Goal: Information Seeking & Learning: Learn about a topic

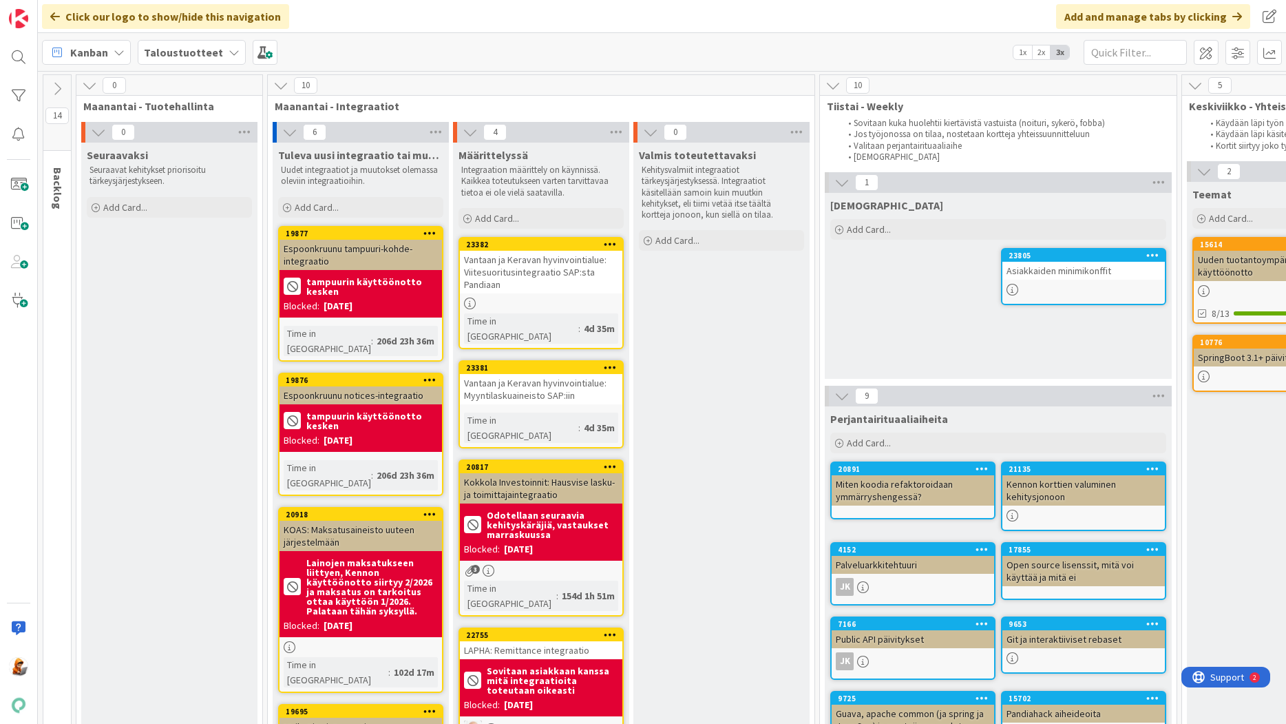
scroll to position [231, 1468]
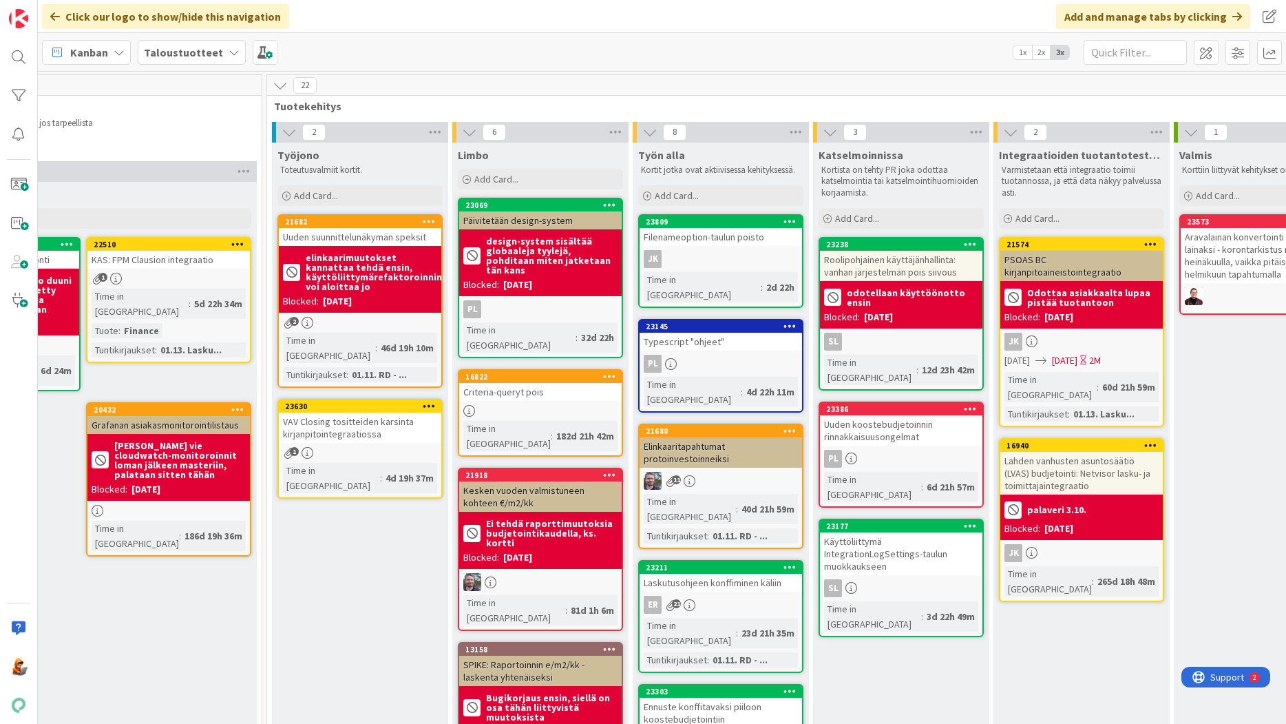
scroll to position [0, 1459]
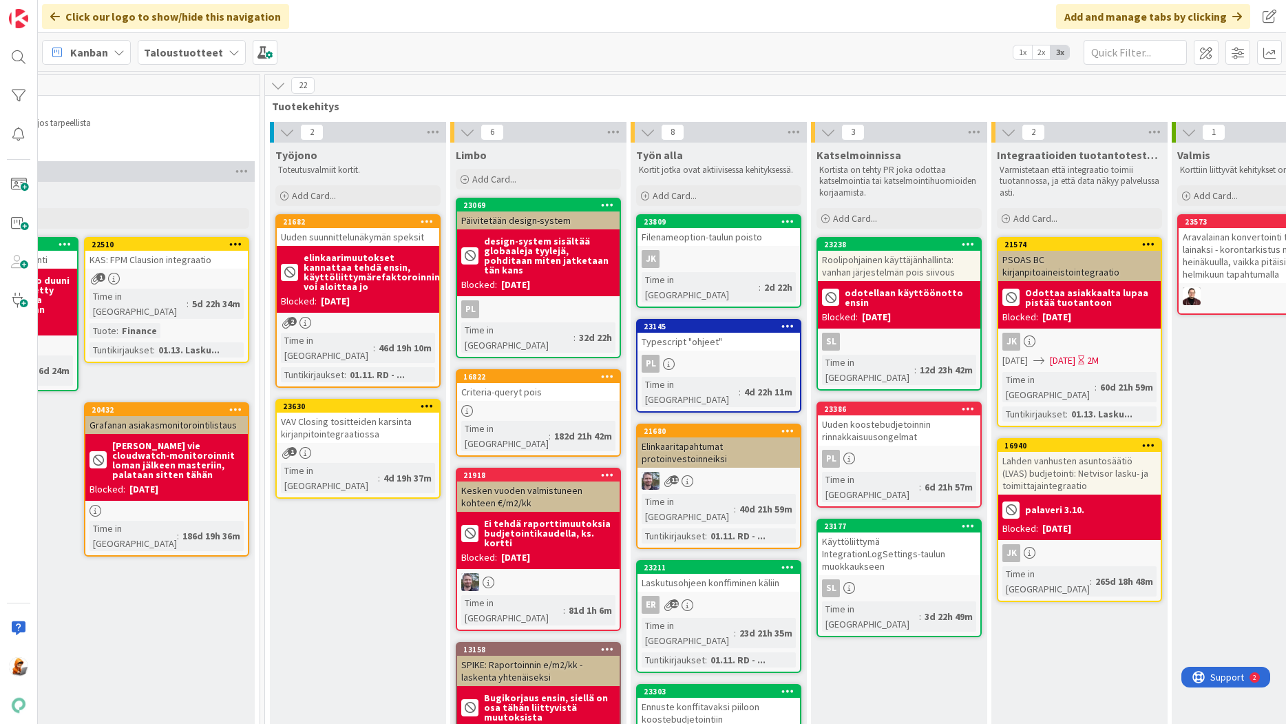
click at [350, 237] on div "Uuden suunnittelunäkymän speksit" at bounding box center [358, 237] width 162 height 18
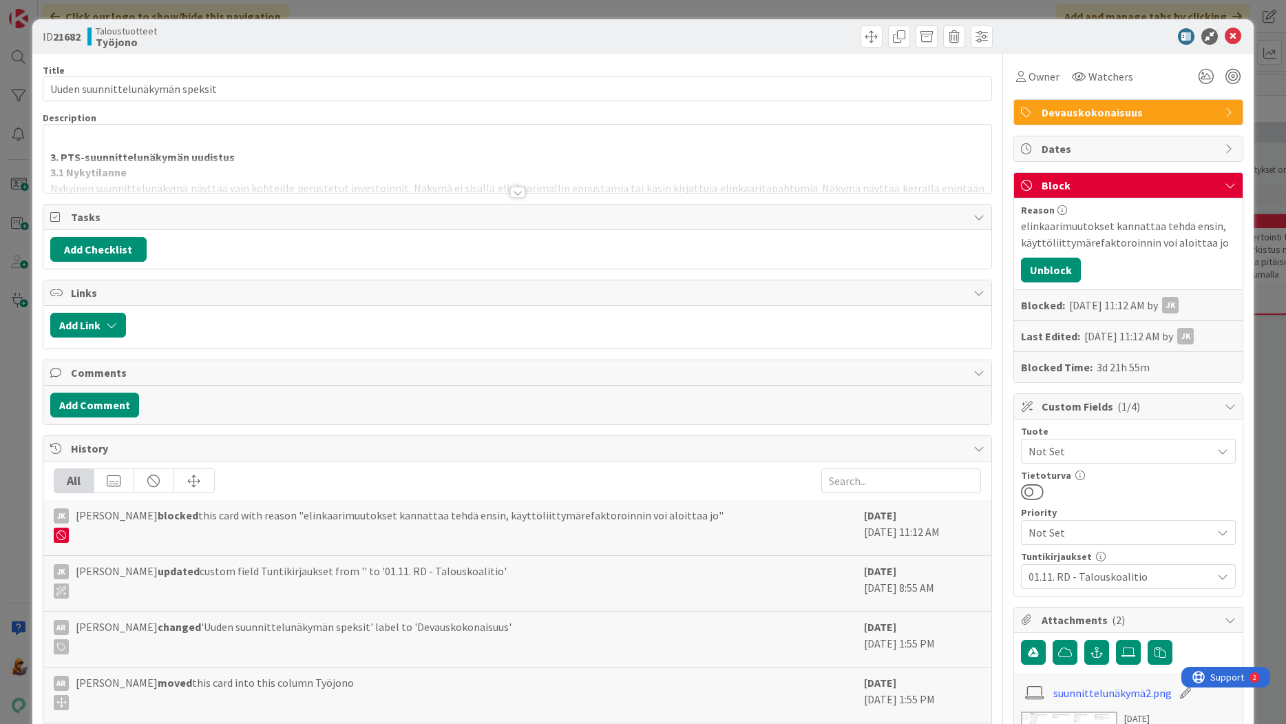
click at [512, 191] on div at bounding box center [517, 192] width 15 height 11
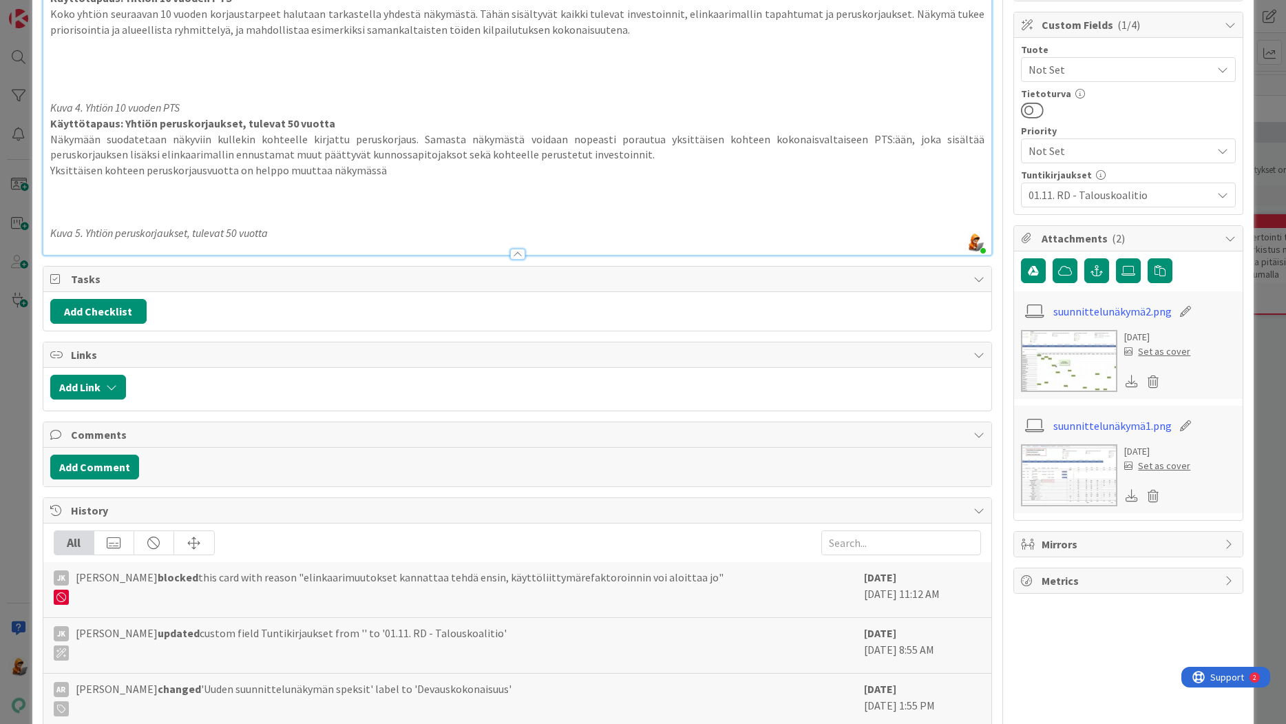
scroll to position [386, 0]
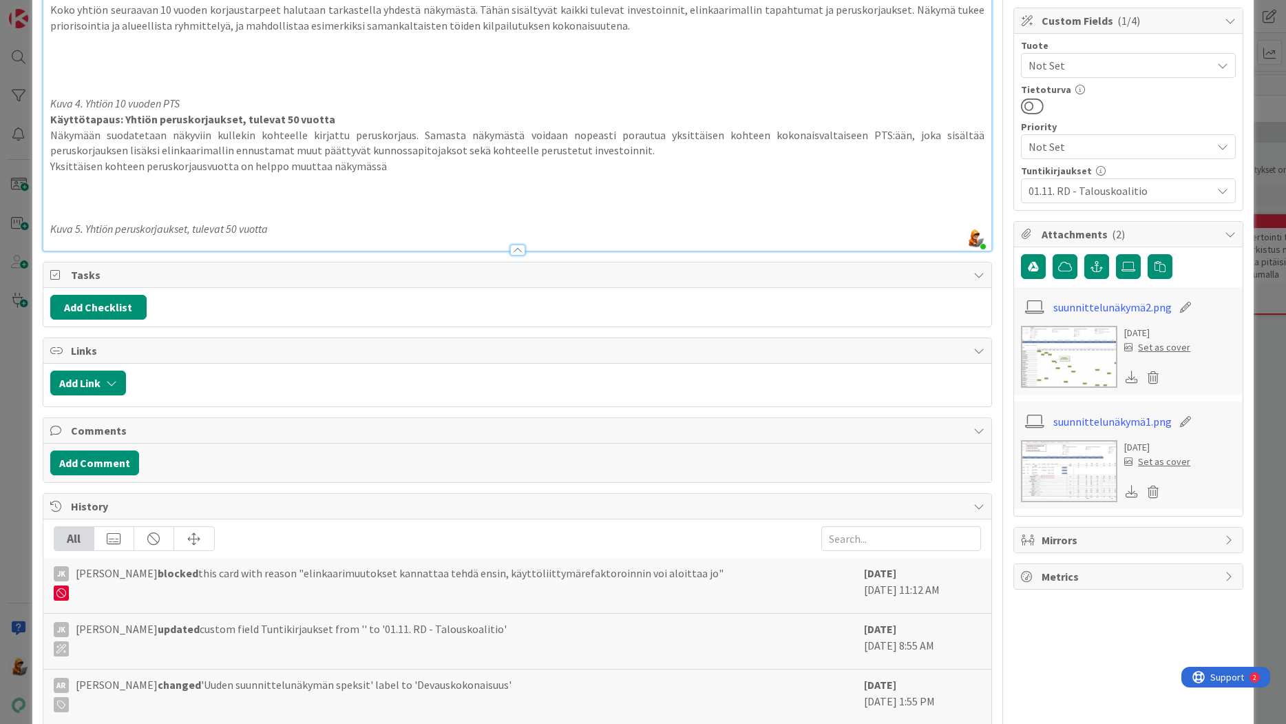
click at [1021, 372] on img at bounding box center [1069, 357] width 96 height 62
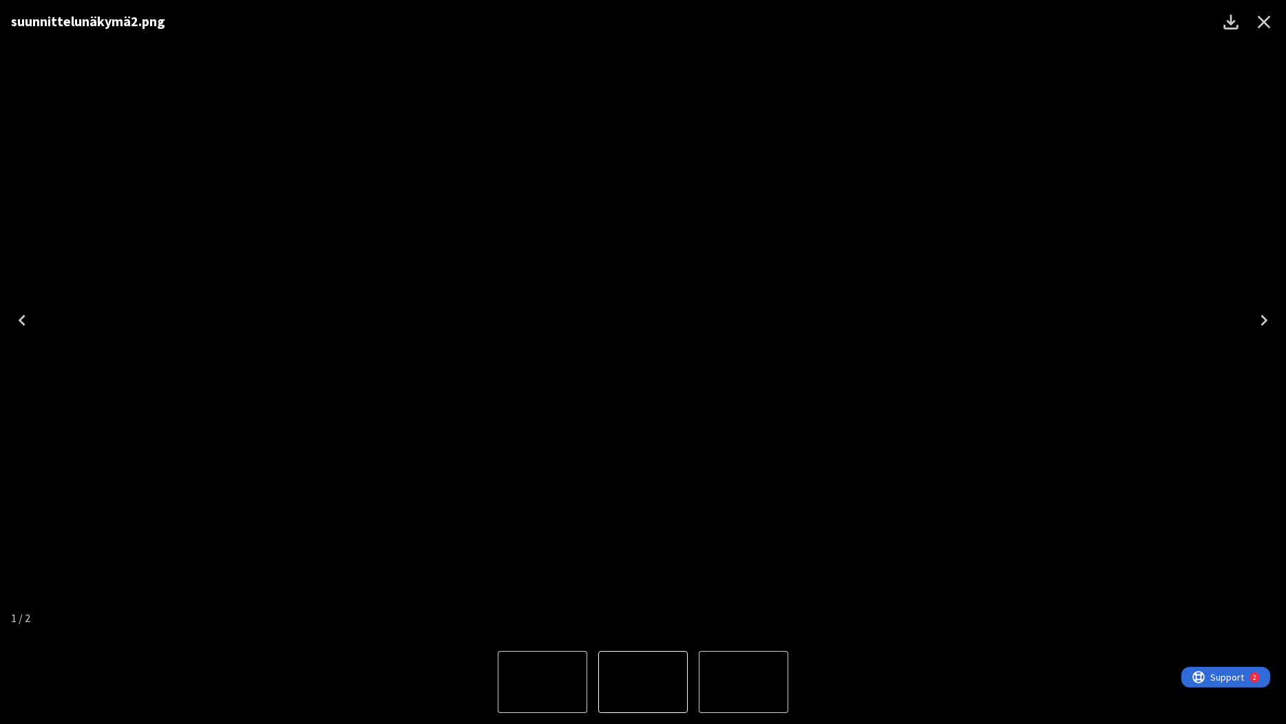
click at [1267, 22] on icon "Close" at bounding box center [1264, 22] width 22 height 22
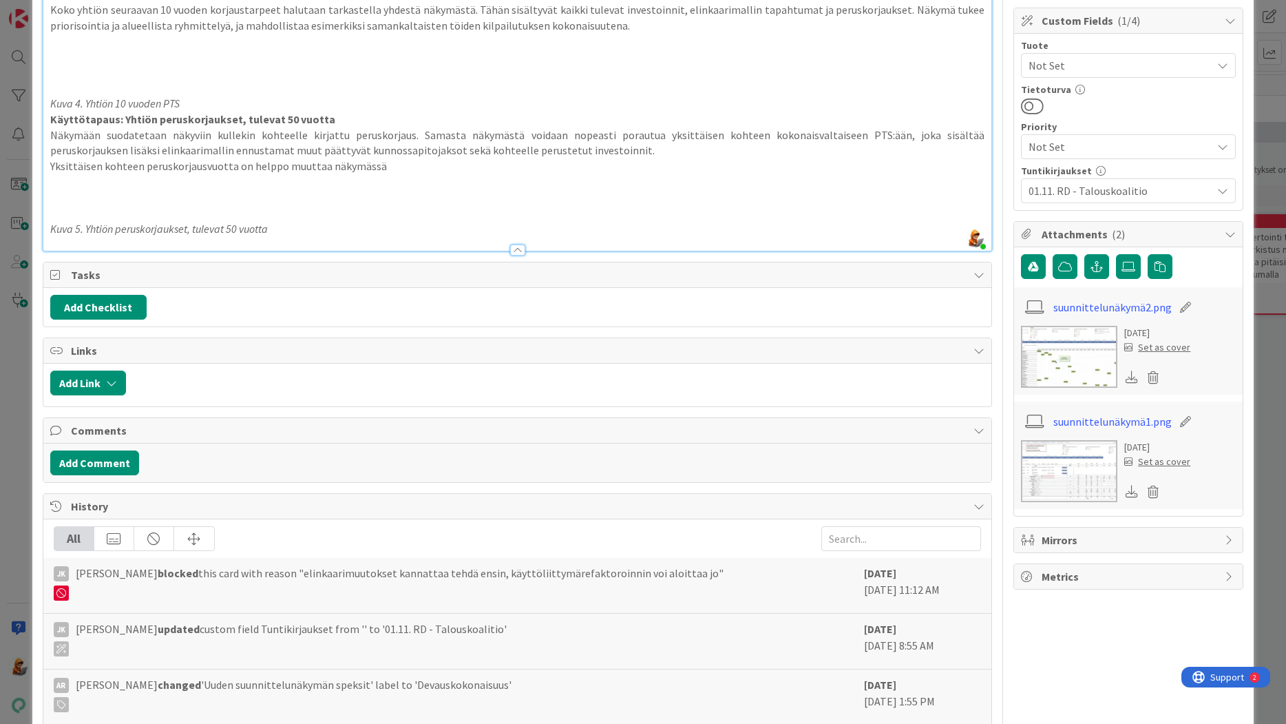
click at [1061, 477] on img at bounding box center [1069, 471] width 96 height 62
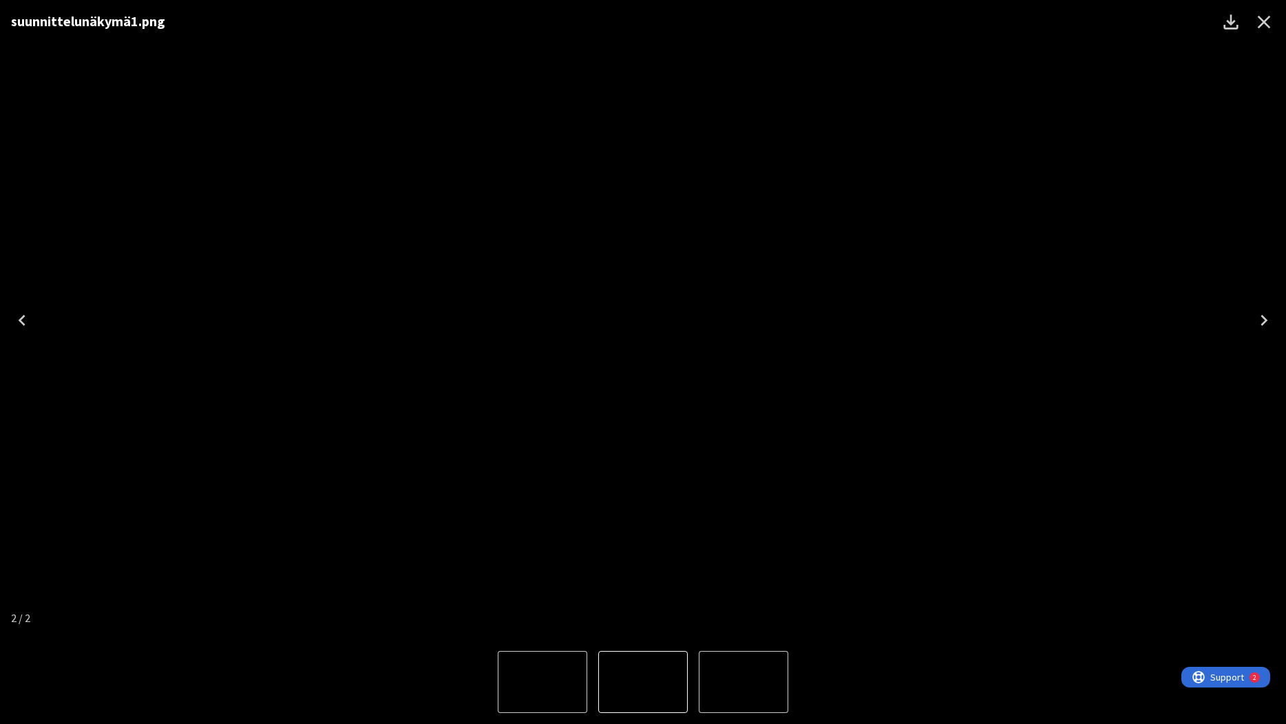
click at [1267, 19] on icon "Close" at bounding box center [1264, 22] width 13 height 13
